Goal: Check status

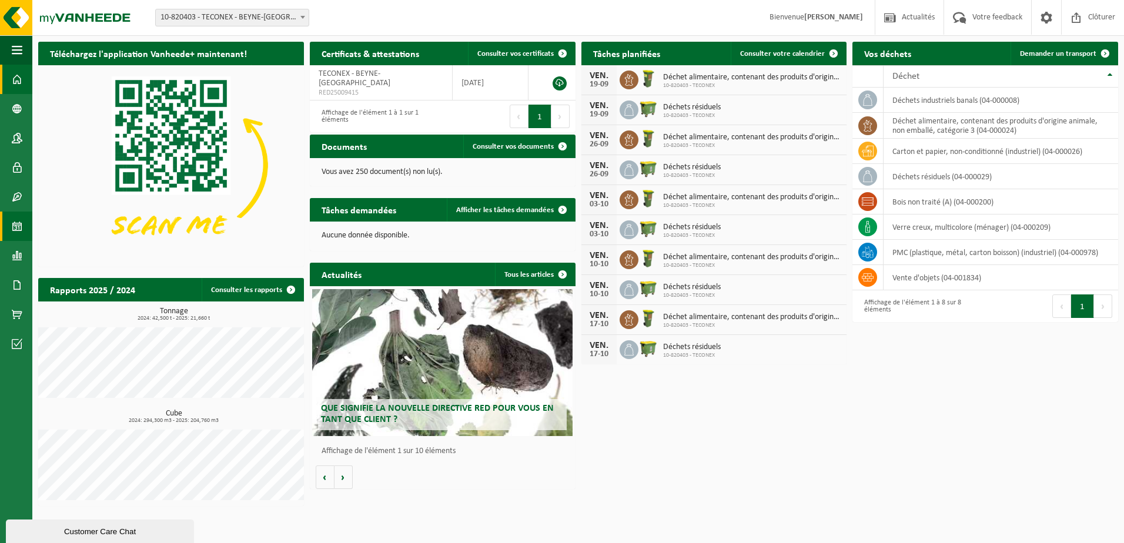
click at [17, 227] on span at bounding box center [17, 226] width 11 height 29
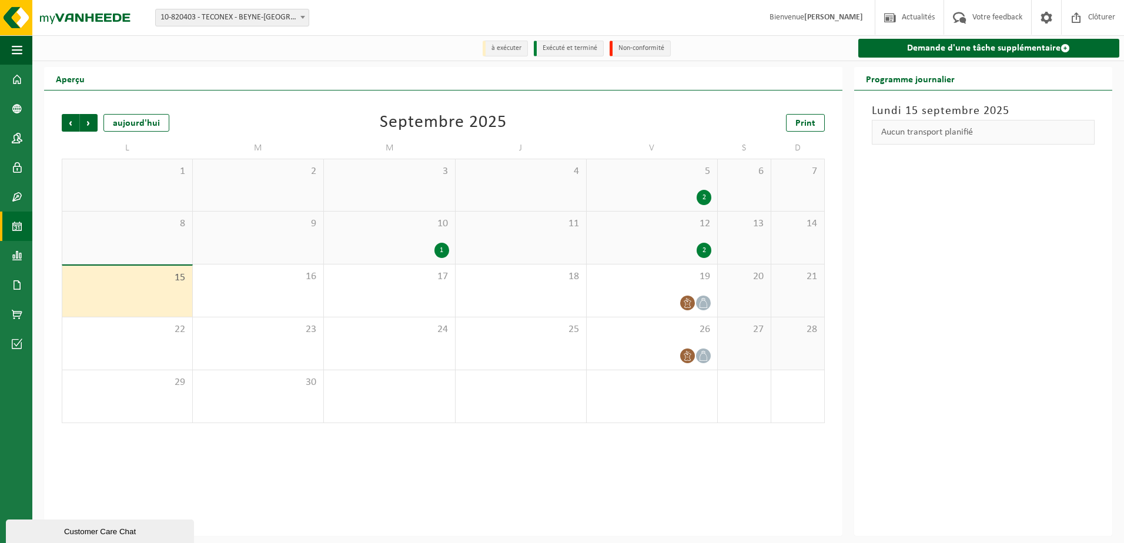
click at [706, 196] on div "2" at bounding box center [704, 197] width 15 height 15
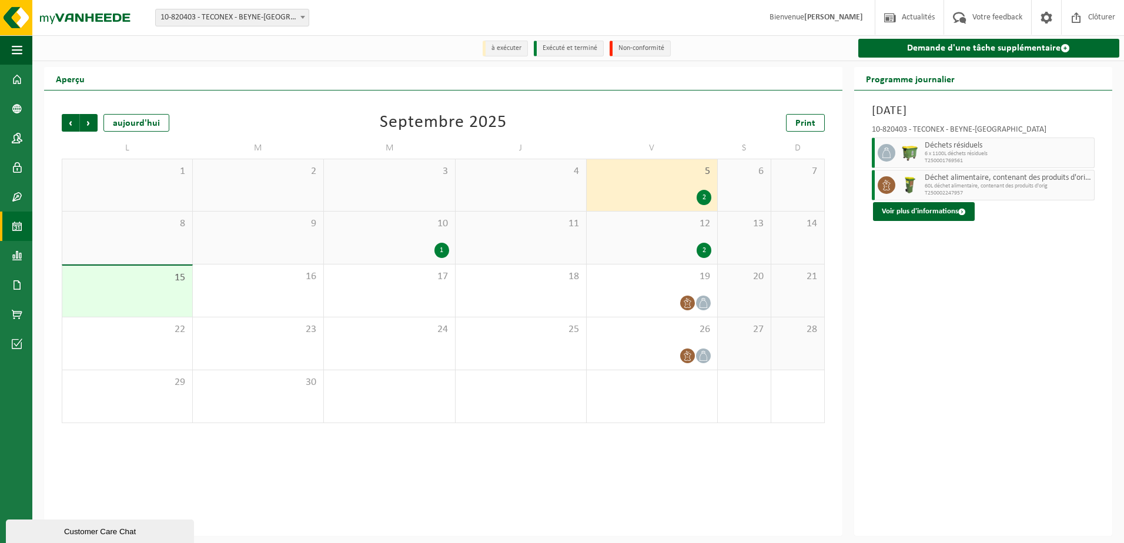
click at [666, 232] on div "12 2" at bounding box center [652, 238] width 131 height 52
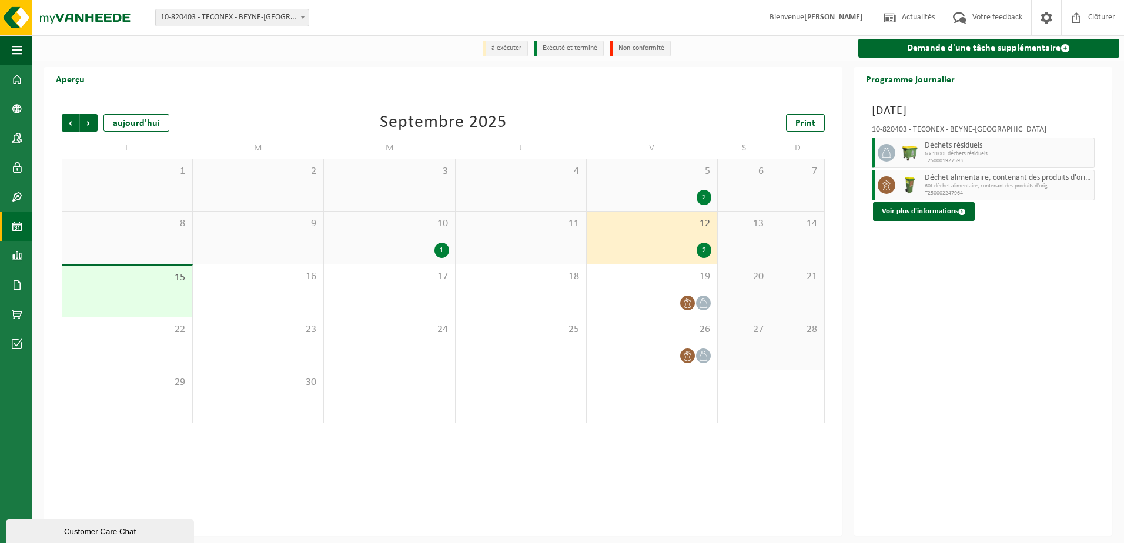
click at [671, 180] on div "5 2" at bounding box center [652, 185] width 131 height 52
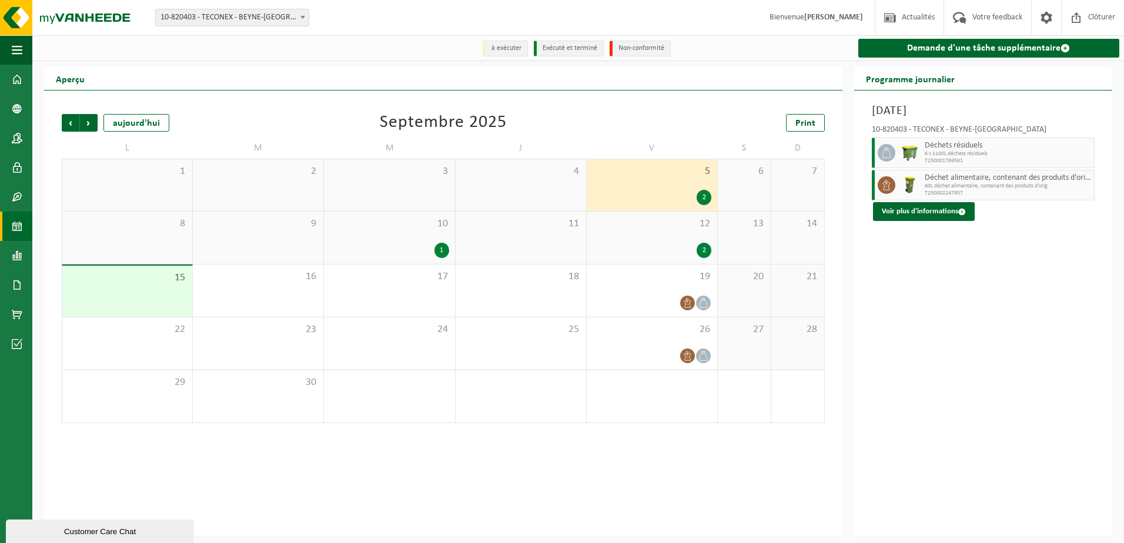
click at [685, 237] on div "12 2" at bounding box center [652, 238] width 131 height 52
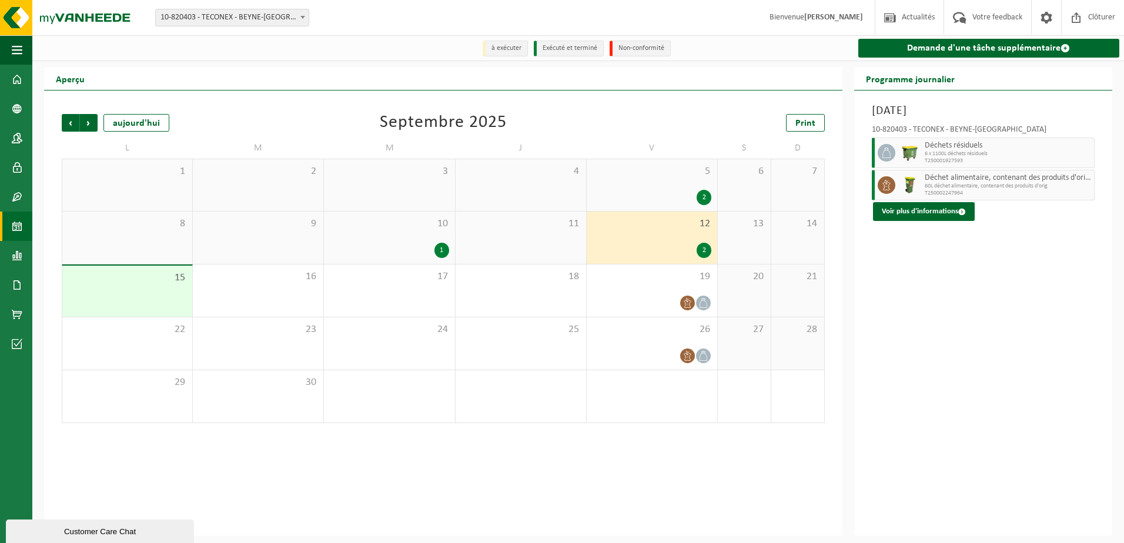
click at [396, 262] on div "10 1" at bounding box center [389, 238] width 131 height 52
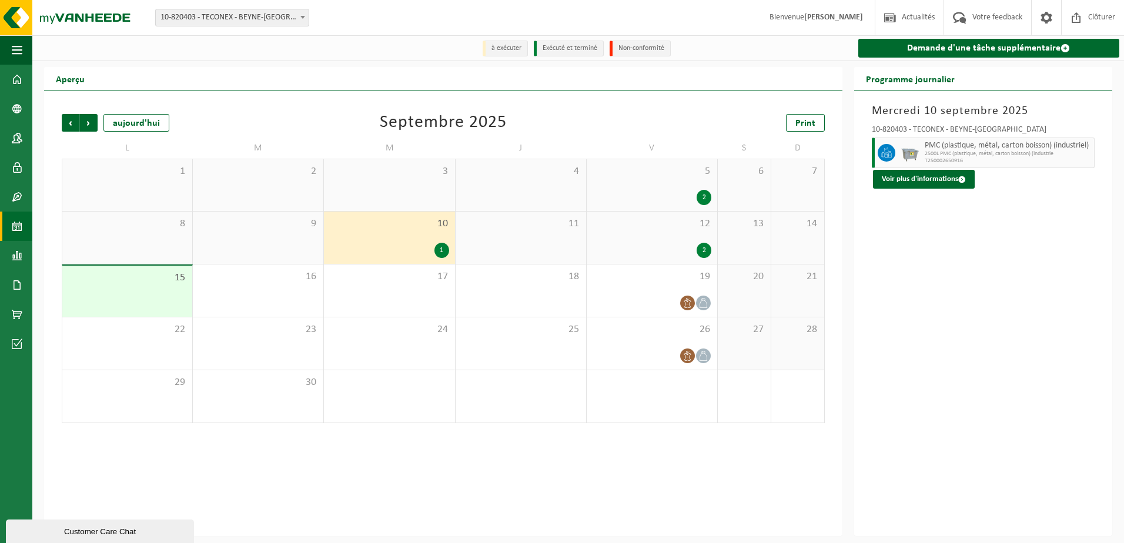
click at [626, 228] on span "12" at bounding box center [652, 224] width 119 height 13
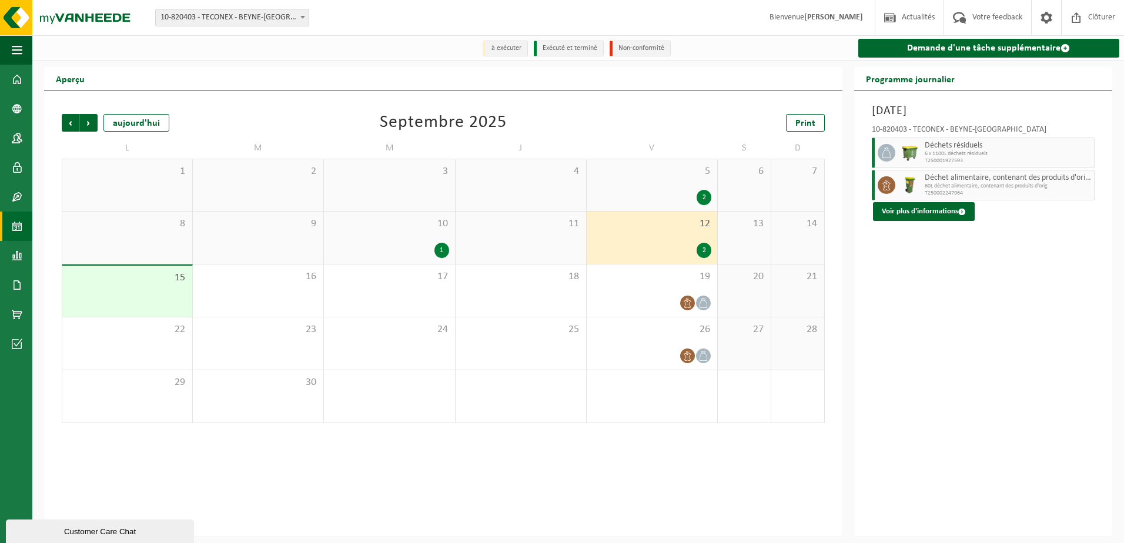
click at [683, 192] on div "2" at bounding box center [652, 197] width 119 height 15
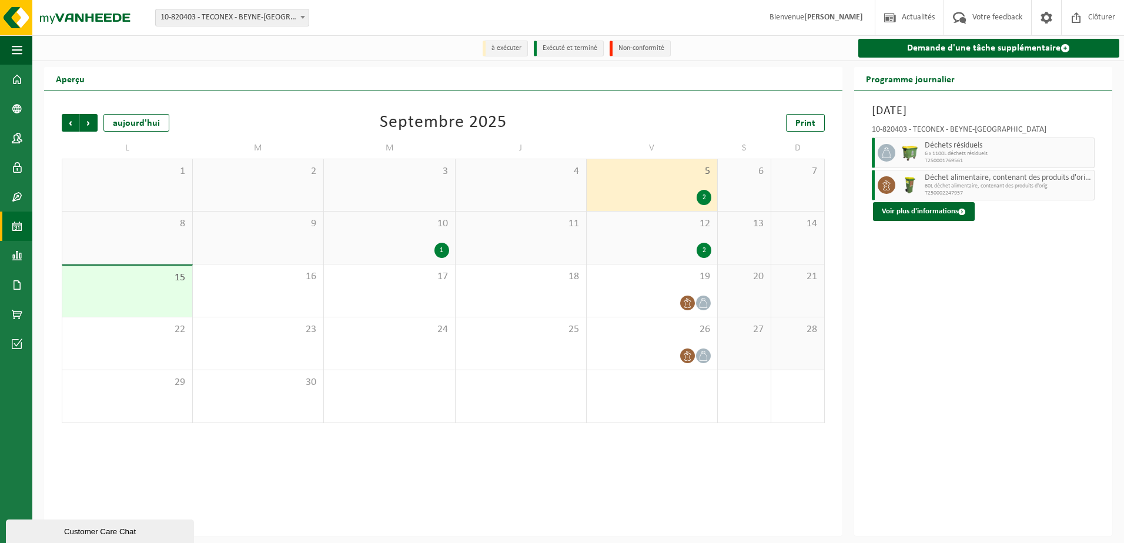
click at [405, 229] on span "10" at bounding box center [389, 224] width 119 height 13
